Goal: Check status: Check status

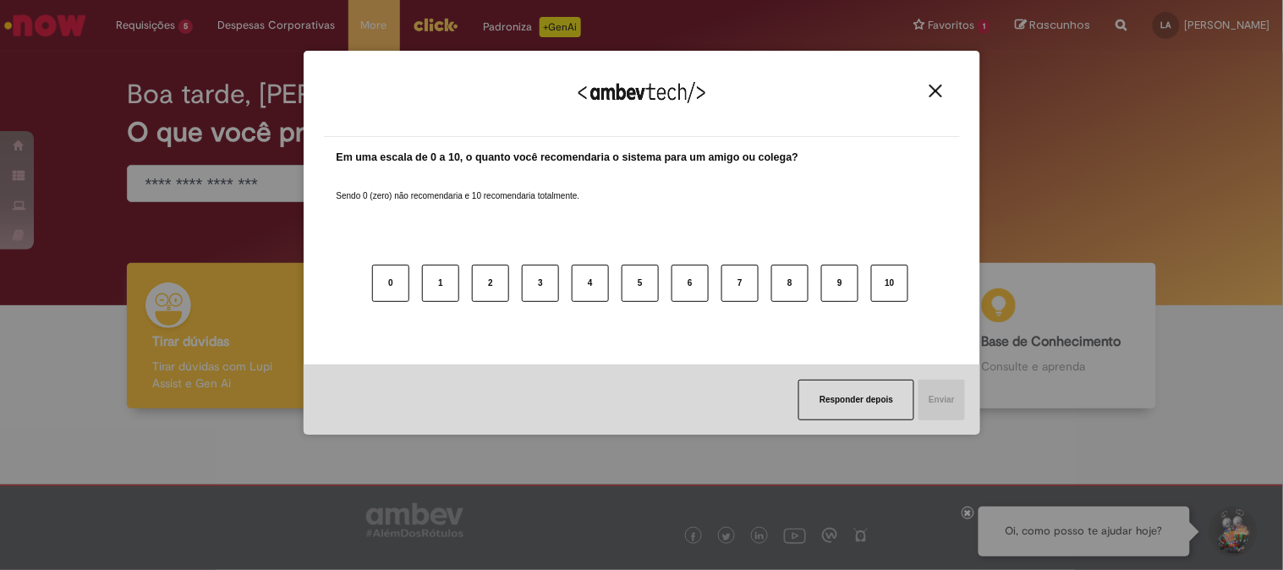
click at [937, 85] on img "Close" at bounding box center [935, 91] width 13 height 13
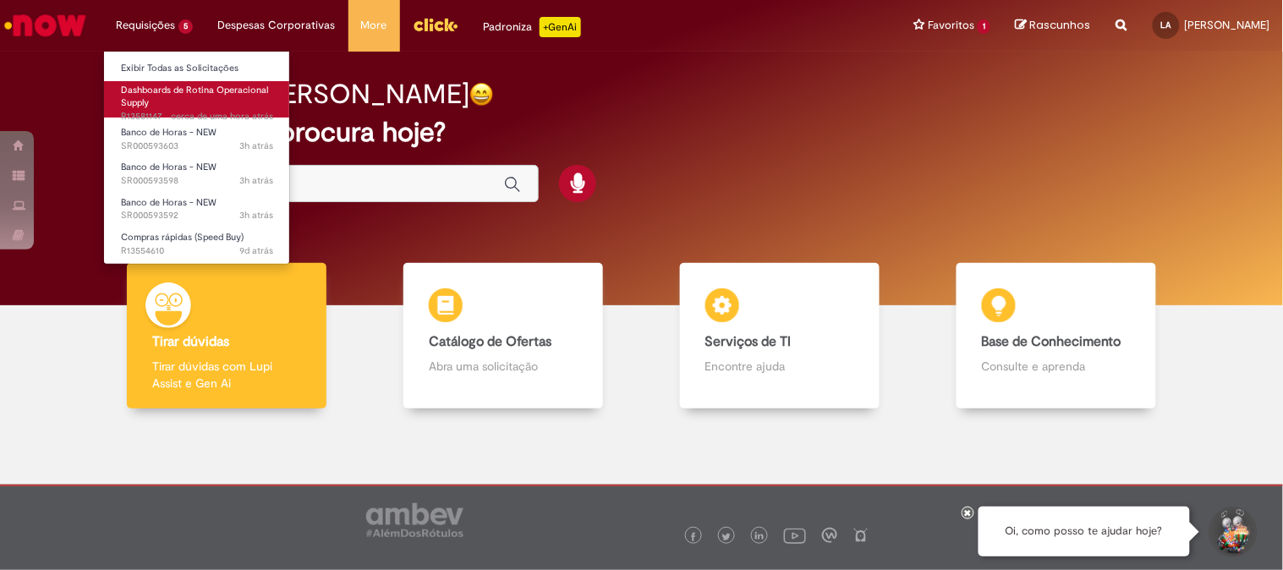
click at [178, 99] on link "Dashboards de Rotina Operacional Supply cerca de uma hora atrás cerca de uma ho…" at bounding box center [197, 99] width 186 height 36
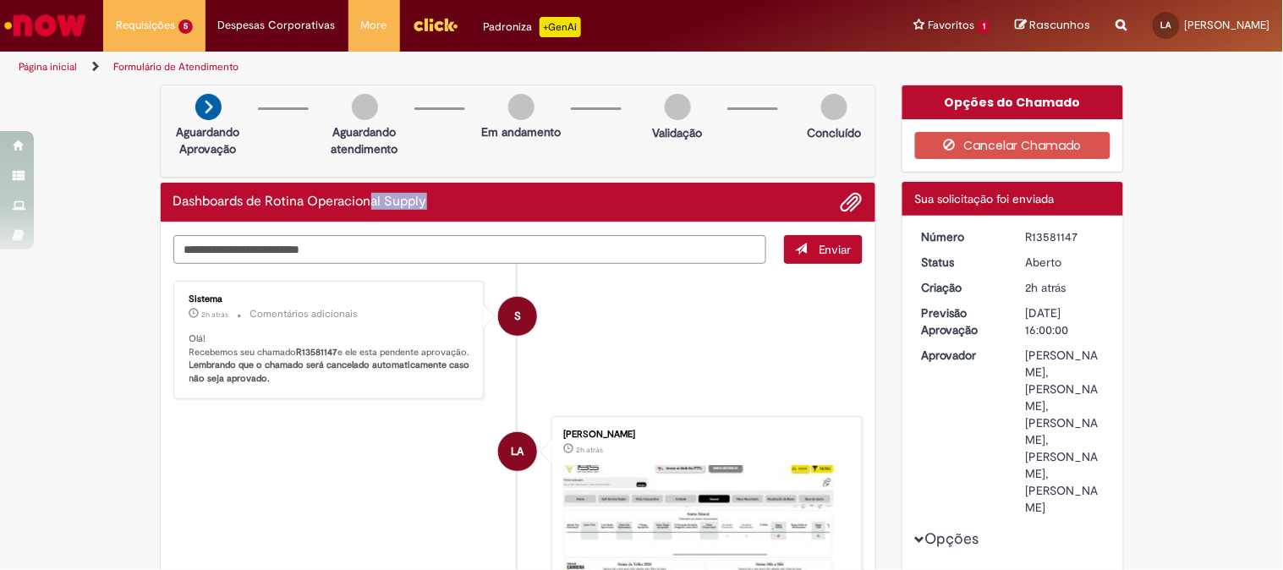
drag, startPoint x: 365, startPoint y: 212, endPoint x: 529, endPoint y: 217, distance: 163.3
click at [529, 217] on div "Dashboards de Rotina Operacional Supply" at bounding box center [518, 203] width 715 height 40
drag, startPoint x: 293, startPoint y: 348, endPoint x: 354, endPoint y: 358, distance: 61.6
click at [354, 358] on p "Olá! Recebemos seu chamado R13581147 e ele esta pendente aprovação. Lembrando q…" at bounding box center [330, 358] width 282 height 53
click at [344, 358] on p "Olá! Recebemos seu chamado R13581147 e ele esta pendente aprovação. Lembrando q…" at bounding box center [330, 358] width 282 height 53
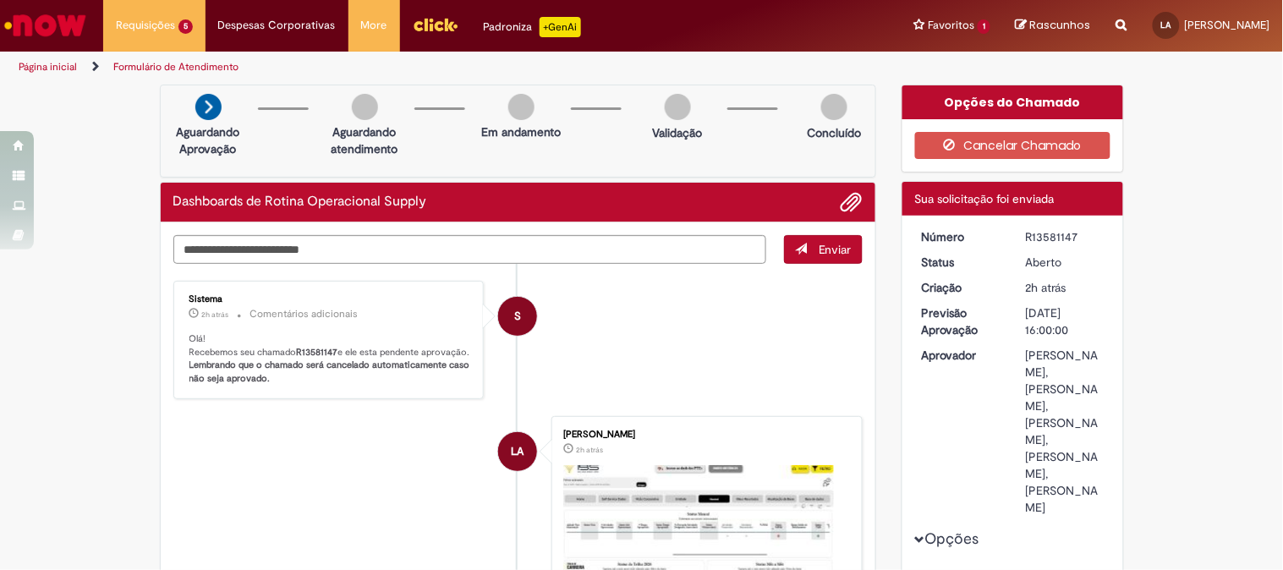
click at [302, 361] on p "Olá! Recebemos seu chamado R13581147 e ele esta pendente aprovação. Lembrando q…" at bounding box center [330, 358] width 282 height 53
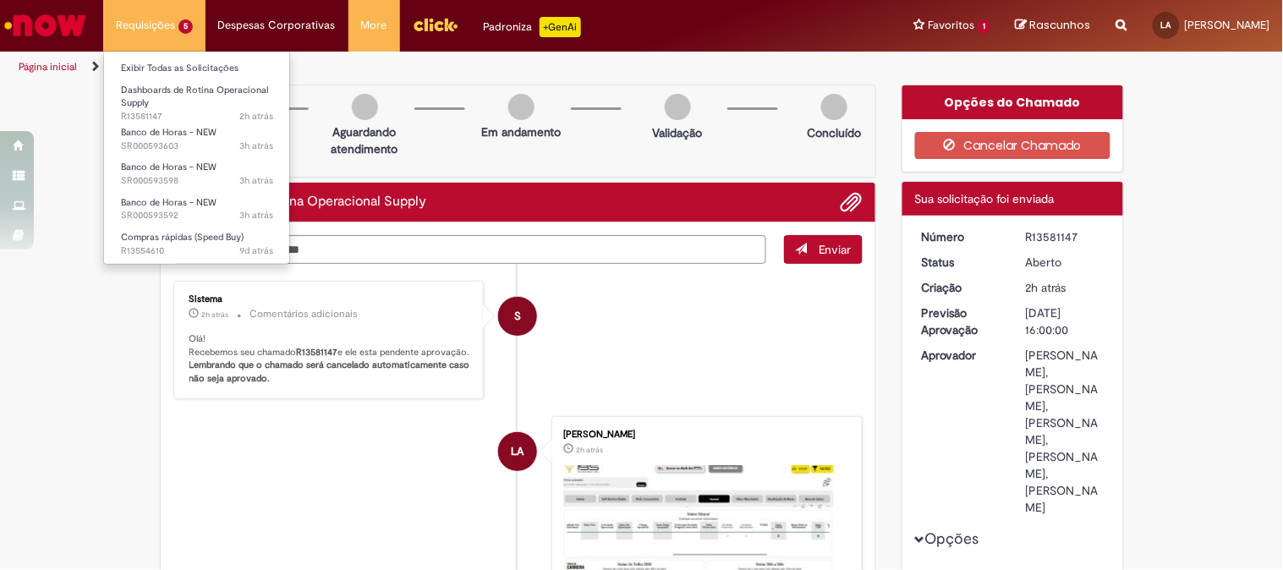
click at [152, 18] on li "Requisições 5 Exibir Todas as Solicitações Dashboards de Rotina Operacional Sup…" at bounding box center [154, 25] width 102 height 51
click at [165, 209] on span "3h atrás 3 horas atrás SR000593592" at bounding box center [197, 216] width 152 height 14
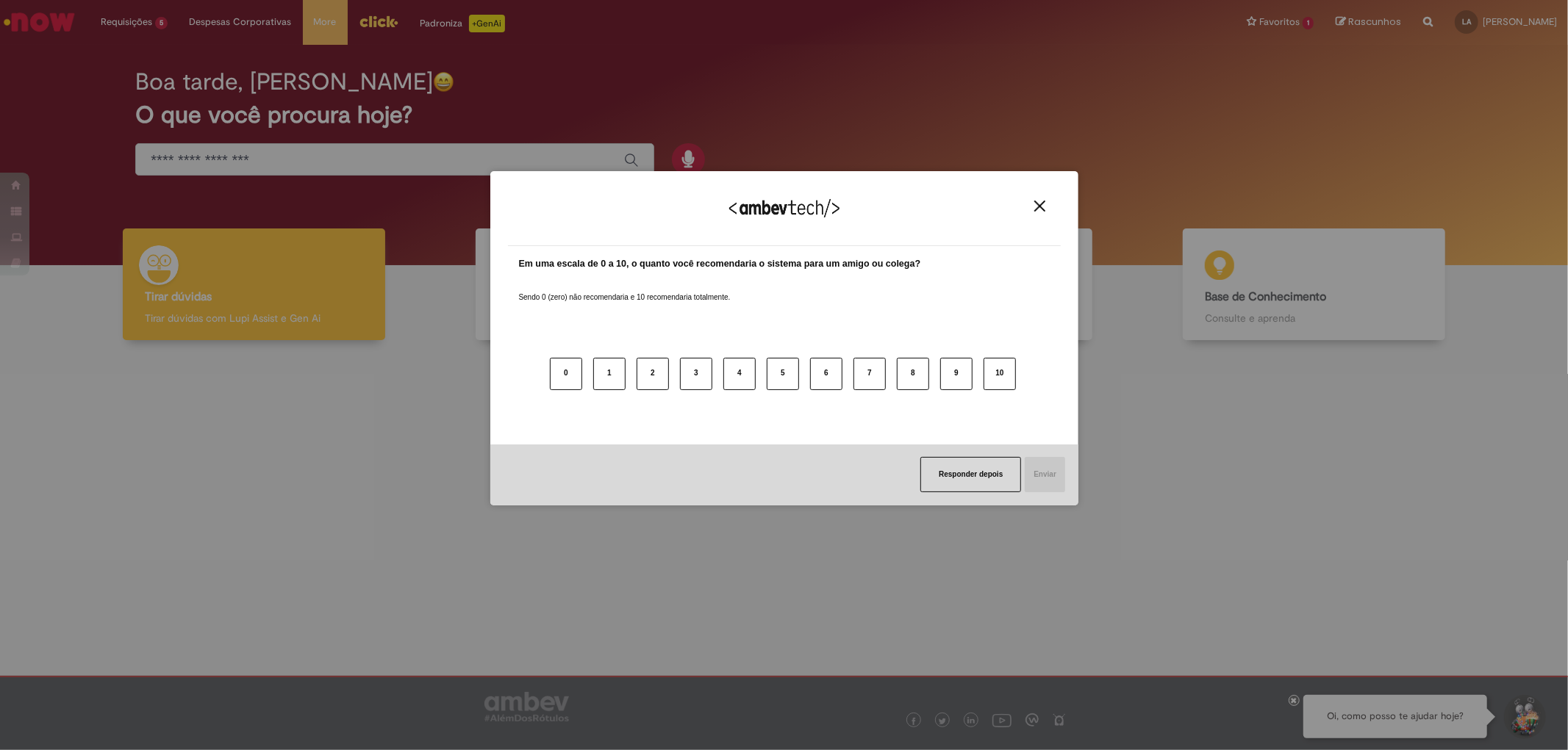
click at [1046, 202] on button "Close" at bounding box center [1040, 206] width 20 height 12
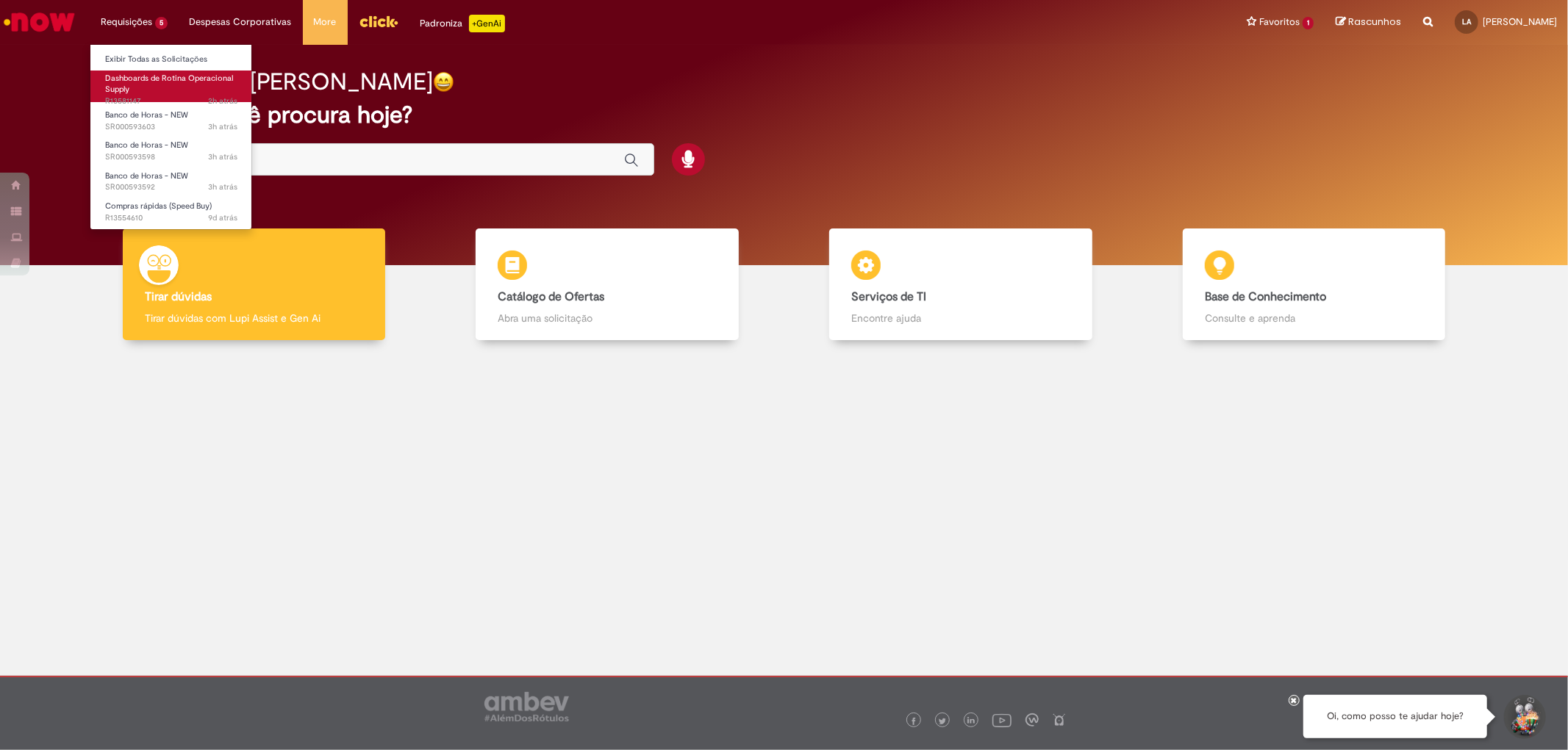
click at [184, 74] on span "Dashboards de Rotina Operacional Supply" at bounding box center [169, 84] width 128 height 23
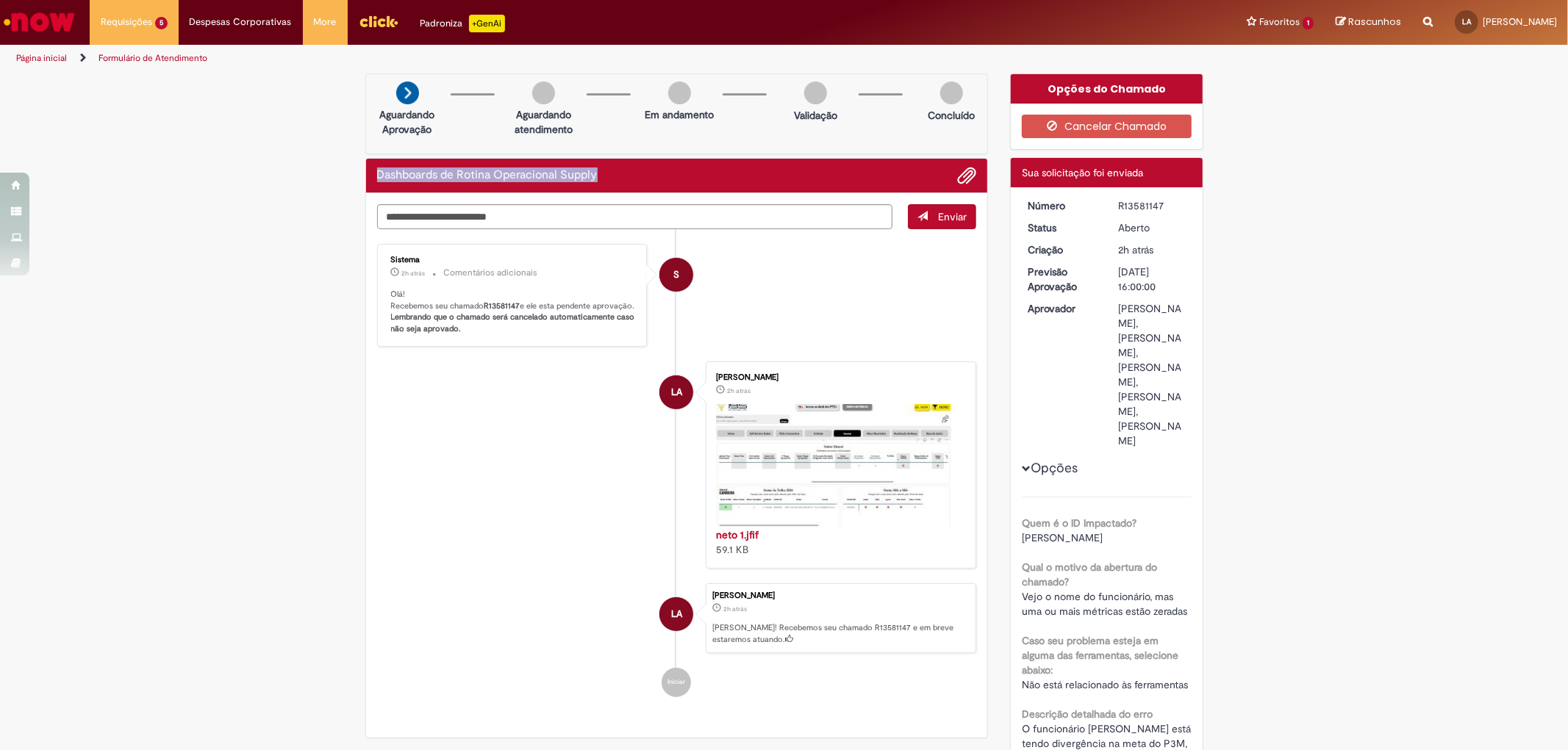
drag, startPoint x: 600, startPoint y: 96, endPoint x: 358, endPoint y: 176, distance: 254.9
click at [365, 176] on div "Dashboards de Rotina Operacional Supply Enviar S Sistema 2h atrás 2 horas atrás…" at bounding box center [676, 448] width 623 height 581
copy h2 "Dashboards de Rotina Operacional Supply"
drag, startPoint x: 479, startPoint y: 302, endPoint x: 515, endPoint y: 308, distance: 36.5
click at [515, 308] on p "Olá! Recebemos seu chamado R13581147 e ele esta pendente aprovação. Lembrando q…" at bounding box center [514, 311] width 245 height 46
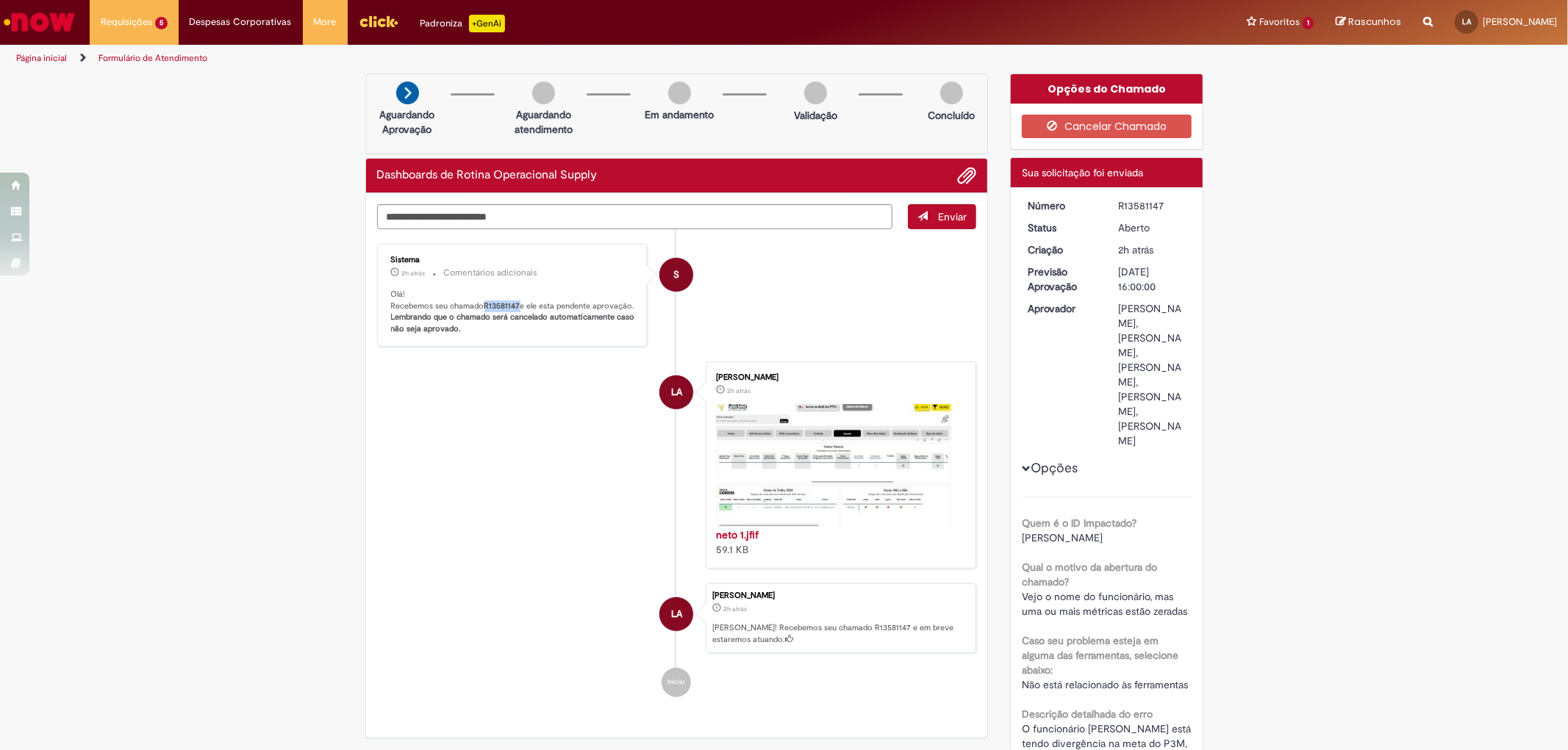
copy b "R13581147"
click at [555, 432] on li "LA Leticia Vitoria Santos Alencar 2h atrás 2 horas atrás neto 1.jfif 59.1 KB" at bounding box center [677, 465] width 600 height 207
click at [960, 181] on span "Adicionar anexos" at bounding box center [967, 176] width 17 height 17
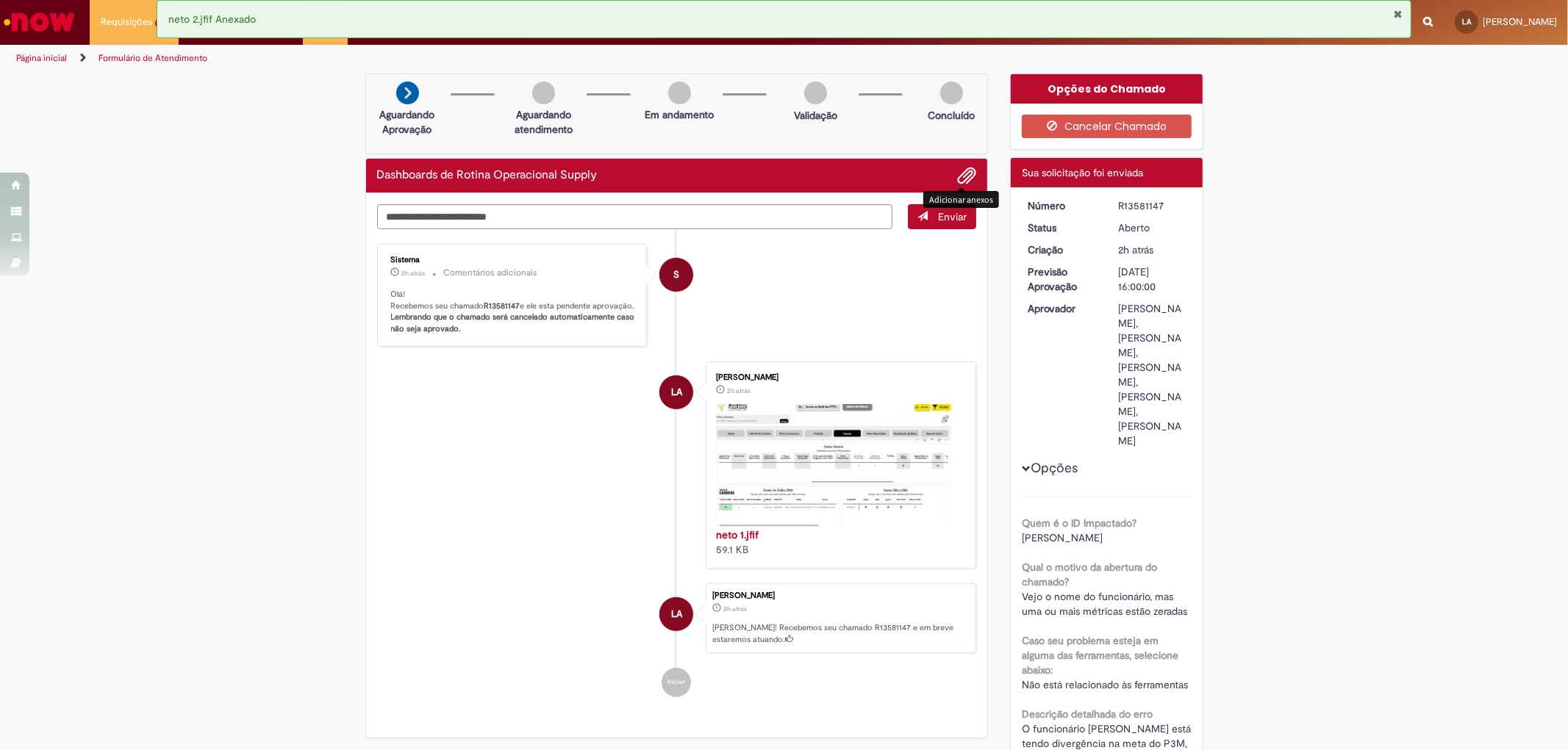
click at [930, 231] on ul "S Sistema 2h atrás 2 horas atrás Comentários adicionais Olá! Recebemos seu cham…" at bounding box center [677, 471] width 600 height 483
click at [929, 209] on button "Enviar" at bounding box center [941, 216] width 69 height 25
